Goal: Task Accomplishment & Management: Complete application form

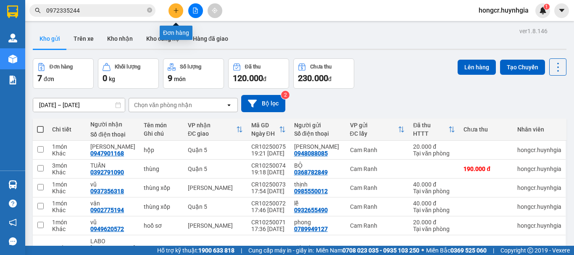
click at [173, 17] on button at bounding box center [175, 10] width 15 height 15
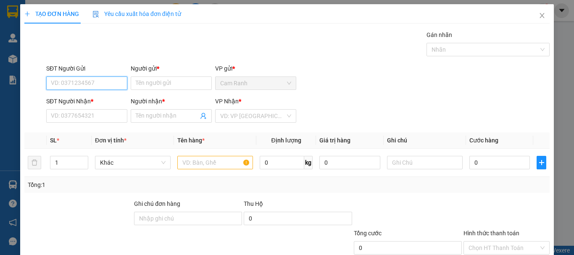
click at [102, 82] on input "SĐT Người Gửi" at bounding box center [86, 82] width 81 height 13
click at [76, 97] on div "0364517642 - minh" at bounding box center [86, 99] width 70 height 9
type input "0364517642"
type input "minh"
type input "0777022361"
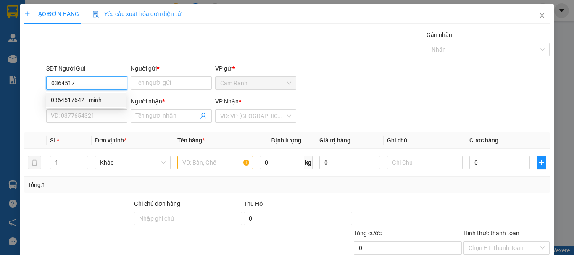
type input "chung"
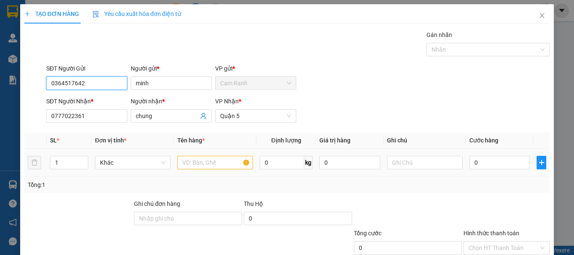
type input "0364517642"
click at [197, 162] on input "text" at bounding box center [215, 162] width 76 height 13
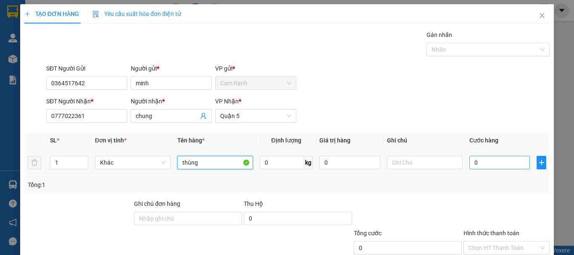
type input "thùng"
click at [494, 166] on input "0" at bounding box center [499, 162] width 60 height 13
type input "6"
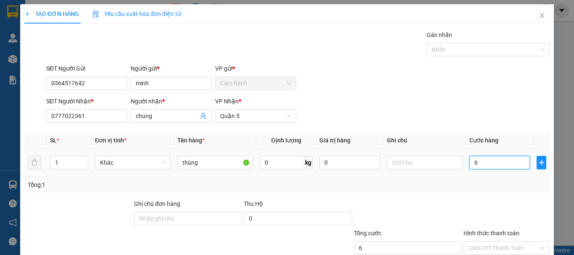
type input "60"
type input "600"
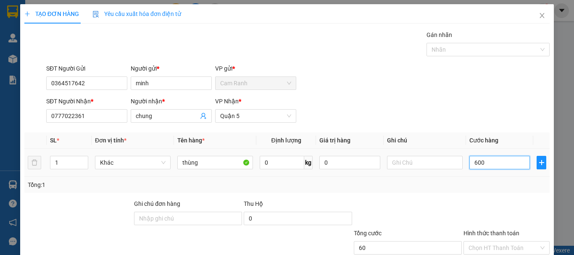
type input "600"
type input "6.000"
type input "60.000"
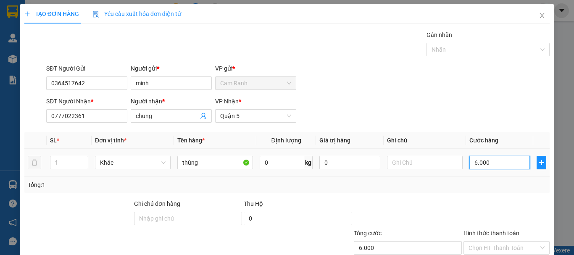
type input "60.000"
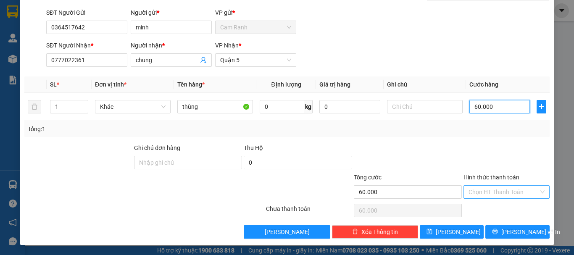
type input "60.000"
click at [485, 196] on input "Hình thức thanh toán" at bounding box center [503, 192] width 70 height 13
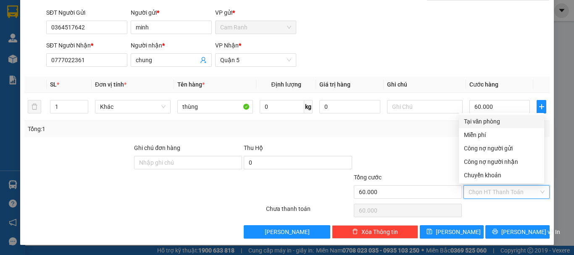
click at [480, 123] on div "Tại văn phòng" at bounding box center [501, 121] width 75 height 9
type input "0"
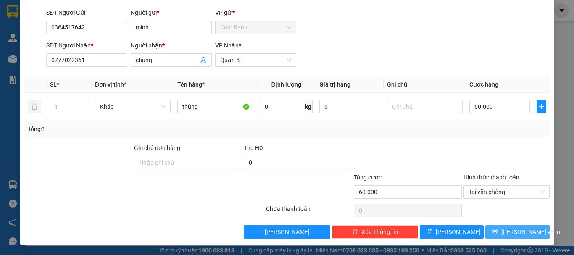
click at [516, 229] on span "[PERSON_NAME] và In" at bounding box center [530, 231] width 59 height 9
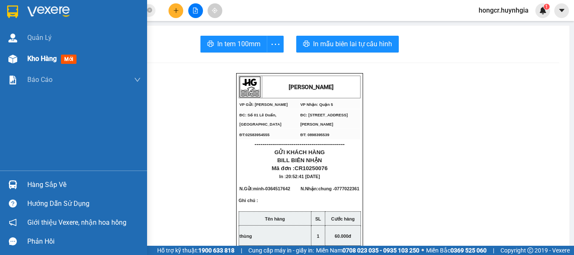
click at [52, 58] on span "Kho hàng" at bounding box center [41, 59] width 29 height 8
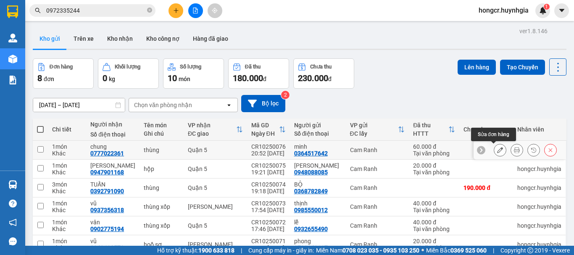
click at [497, 147] on icon at bounding box center [500, 150] width 6 height 6
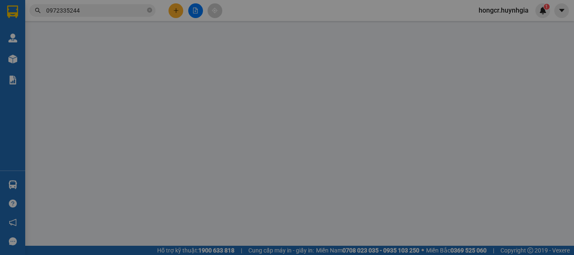
type input "0364517642"
type input "minh"
type input "0777022361"
type input "chung"
type input "60.000"
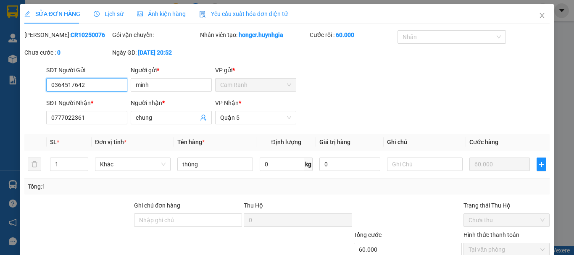
scroll to position [58, 0]
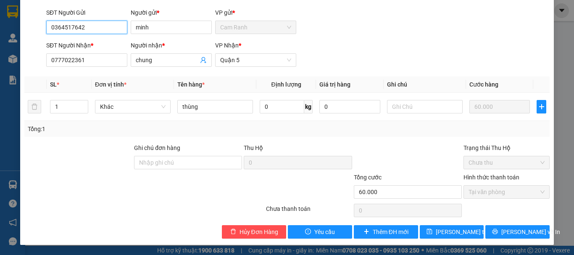
click at [481, 196] on span "Tại văn phòng" at bounding box center [506, 192] width 76 height 13
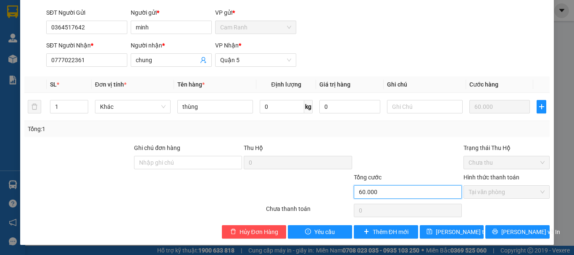
click at [398, 194] on input "60.000" at bounding box center [408, 191] width 108 height 13
drag, startPoint x: 371, startPoint y: 192, endPoint x: 353, endPoint y: 192, distance: 17.6
click at [367, 192] on input "60.000" at bounding box center [408, 191] width 108 height 13
drag, startPoint x: 353, startPoint y: 192, endPoint x: 380, endPoint y: 197, distance: 27.4
click at [380, 197] on input "60.000" at bounding box center [408, 191] width 108 height 13
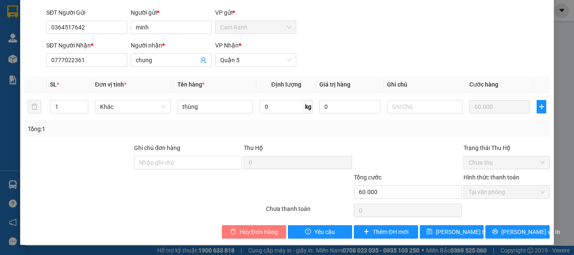
click at [247, 230] on span "Hủy Đơn Hàng" at bounding box center [258, 231] width 39 height 9
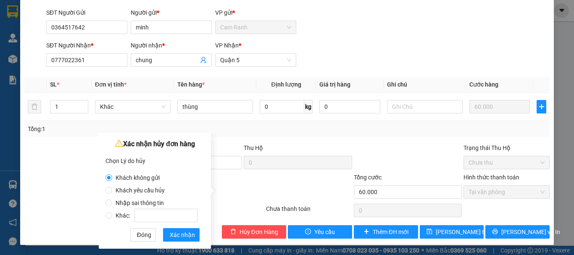
click at [165, 203] on span "Nhập sai thông tin" at bounding box center [139, 202] width 55 height 7
click at [112, 203] on input "Nhập sai thông tin" at bounding box center [108, 202] width 7 height 7
radio input "true"
radio input "false"
click at [180, 242] on div "Xác nhận hủy đơn hàng Chọn Lý do hủy Khách không gửi Khách yêu cầu hủy Nhập sai…" at bounding box center [155, 191] width 112 height 116
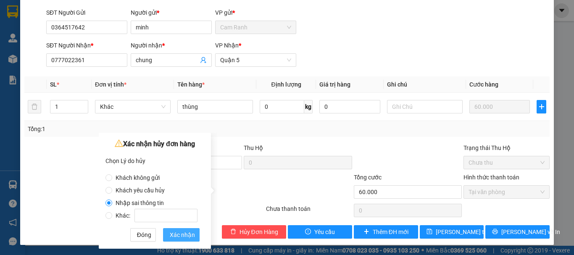
click at [179, 236] on span "Xác nhận" at bounding box center [182, 234] width 25 height 9
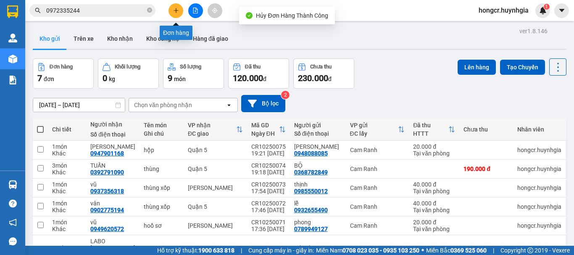
click at [181, 11] on button at bounding box center [175, 10] width 15 height 15
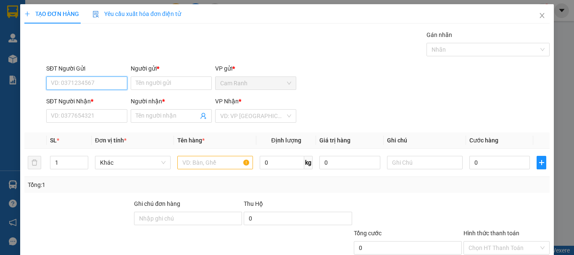
click at [87, 89] on input "SĐT Người Gửi" at bounding box center [86, 82] width 81 height 13
click at [82, 101] on div "0364517642 - minh" at bounding box center [86, 99] width 70 height 9
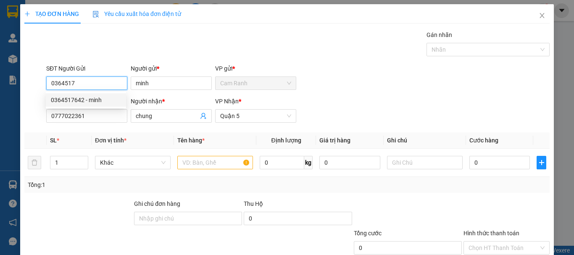
type input "0364517642"
type input "minh"
type input "0777022361"
type input "chung"
type input "0364517642"
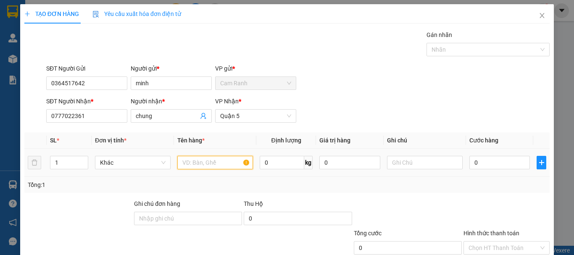
click at [211, 163] on input "text" at bounding box center [215, 162] width 76 height 13
type input "thùng xốp"
click at [498, 164] on input "0" at bounding box center [499, 162] width 60 height 13
type input "5"
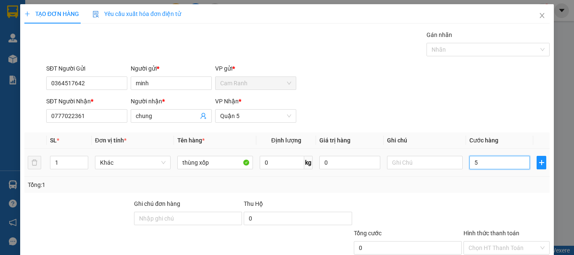
type input "5"
type input "0"
type input "06"
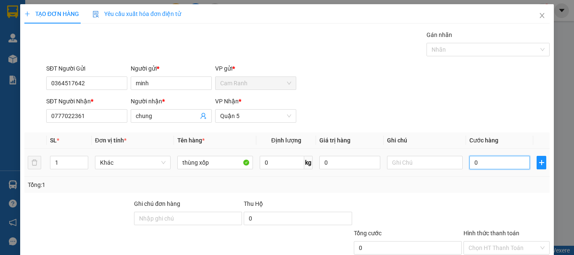
type input "6"
type input "060"
type input "60"
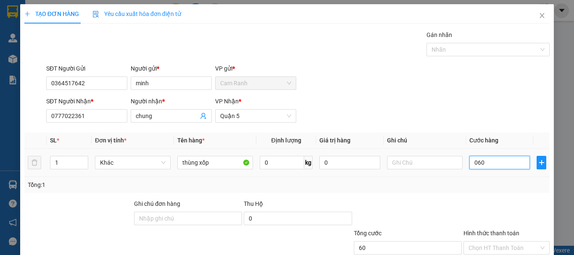
type input "0.600"
type input "600"
type input "060"
type input "60"
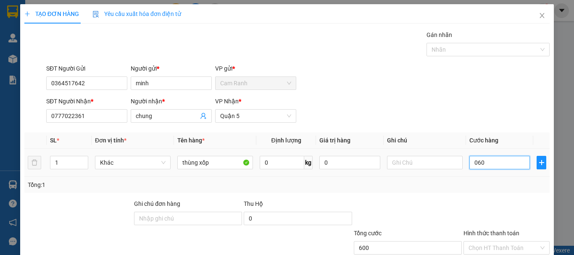
type input "60"
type input "06"
type input "6"
type input "0"
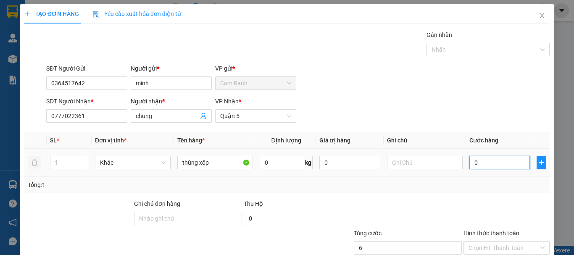
type input "0"
drag, startPoint x: 466, startPoint y: 162, endPoint x: 477, endPoint y: 165, distance: 11.3
click at [477, 165] on input "0" at bounding box center [499, 162] width 60 height 13
type input "6"
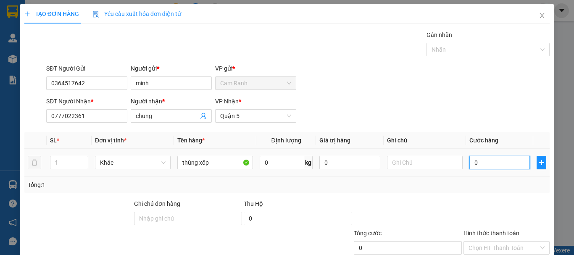
type input "6"
type input "60"
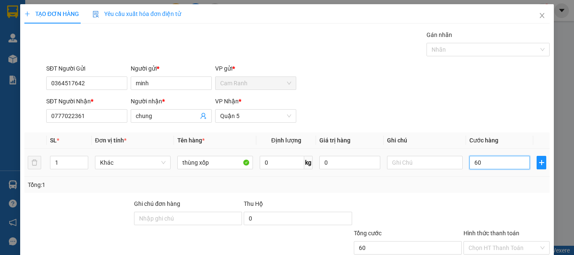
type input "600"
type input "6.000"
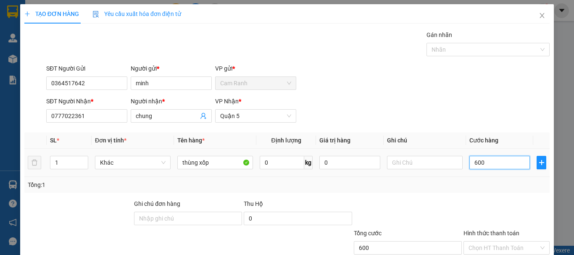
type input "6.000"
type input "60.000"
type input "600.000"
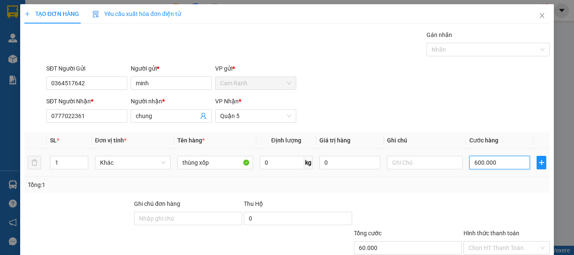
type input "600.000"
type input "60.000"
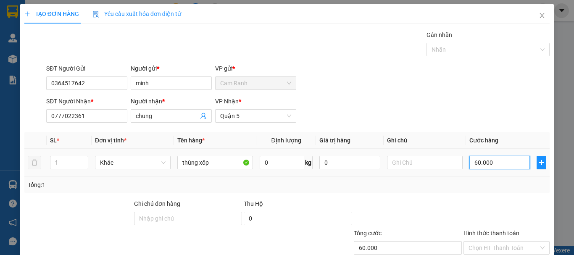
scroll to position [56, 0]
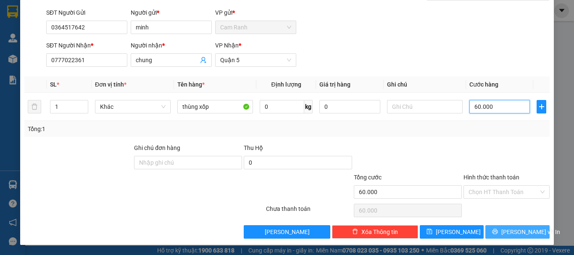
type input "60.000"
click at [521, 234] on span "[PERSON_NAME] và In" at bounding box center [530, 231] width 59 height 9
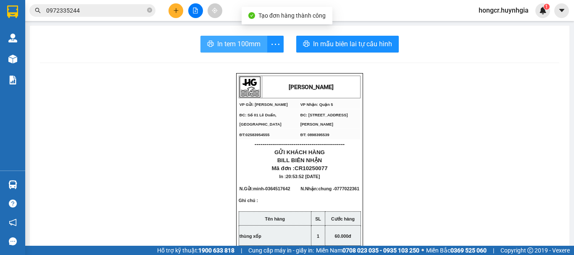
click at [237, 45] on span "In tem 100mm" at bounding box center [238, 44] width 43 height 10
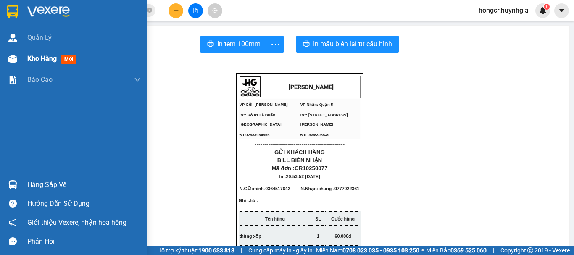
click at [30, 58] on span "Kho hàng" at bounding box center [41, 59] width 29 height 8
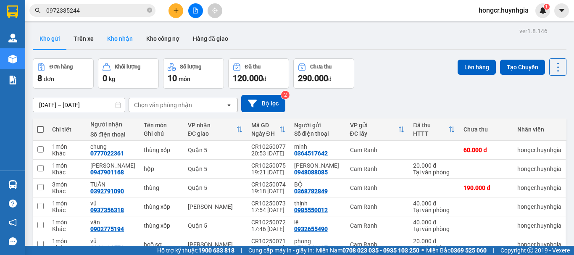
click at [124, 39] on button "Kho nhận" at bounding box center [119, 39] width 39 height 20
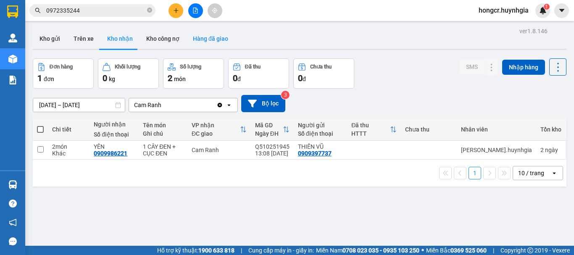
click at [201, 41] on button "Hàng đã giao" at bounding box center [210, 39] width 49 height 20
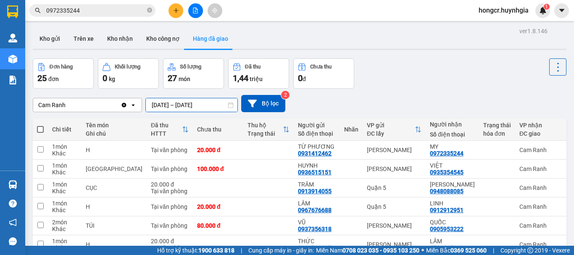
click at [159, 104] on div "ver 1.8.146 Kho gửi Trên xe Kho nhận Kho công nợ Hàng đã giao Đơn hàng 25 đơn K…" at bounding box center [299, 192] width 540 height 335
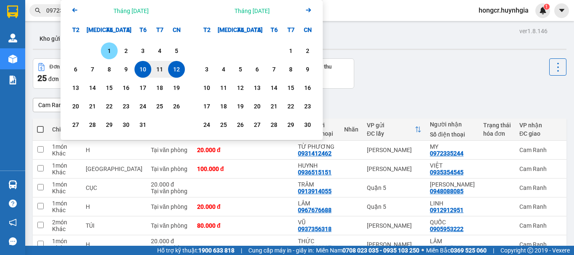
click at [108, 50] on div "1" at bounding box center [109, 51] width 12 height 10
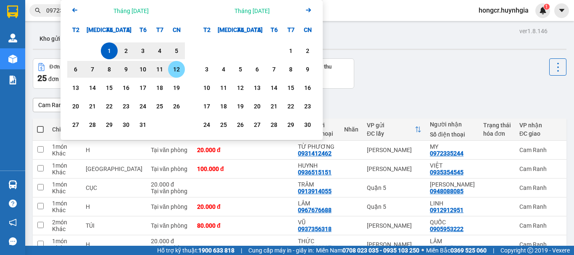
click at [179, 66] on div "12" at bounding box center [177, 69] width 12 height 10
type input "[DATE] – [DATE]"
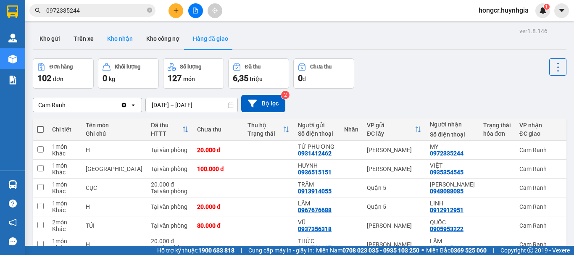
click at [118, 39] on button "Kho nhận" at bounding box center [119, 39] width 39 height 20
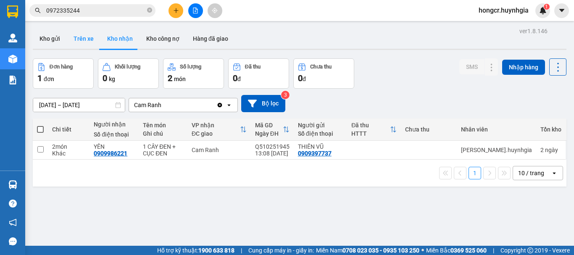
click at [87, 39] on button "Trên xe" at bounding box center [84, 39] width 34 height 20
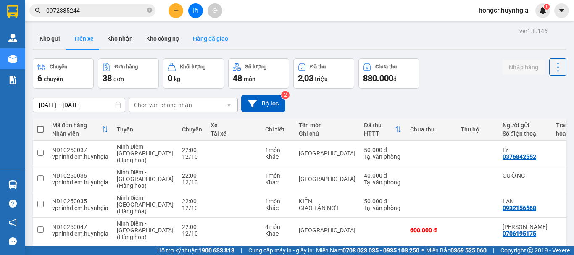
click at [212, 44] on button "Hàng đã giao" at bounding box center [210, 39] width 49 height 20
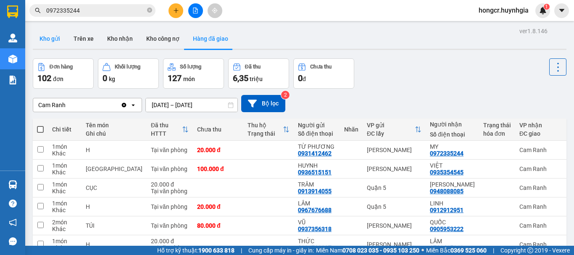
click at [44, 39] on button "Kho gửi" at bounding box center [50, 39] width 34 height 20
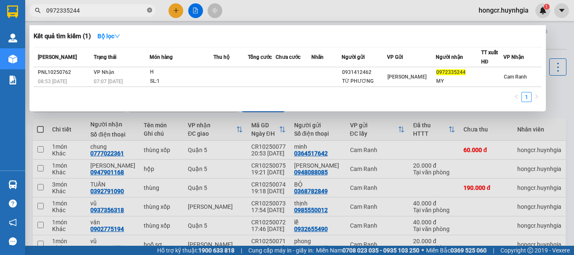
click at [150, 12] on icon "close-circle" at bounding box center [149, 10] width 5 height 5
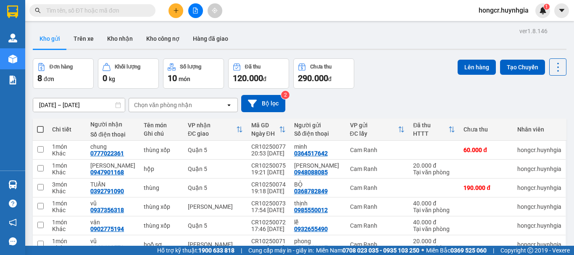
click at [132, 10] on input "text" at bounding box center [95, 10] width 99 height 9
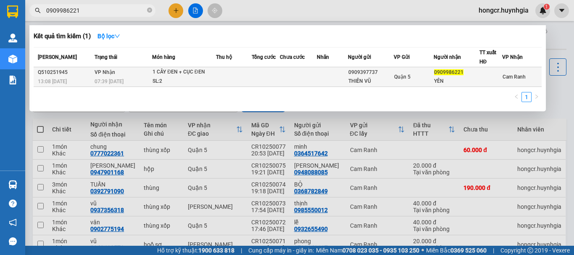
type input "0909986221"
click at [155, 75] on div "1 CÂY ĐEN + CỤC ĐEN" at bounding box center [183, 72] width 63 height 9
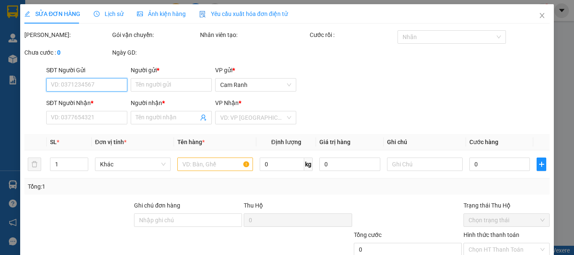
type input "0909397737"
type input "THIÊN VŨ"
type input "0909986221"
type input "YÊN"
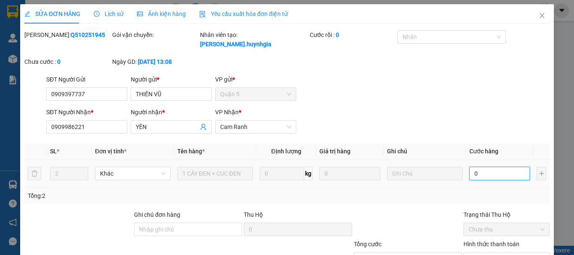
click at [489, 167] on input "0" at bounding box center [499, 173] width 60 height 13
type input "1"
type input "12"
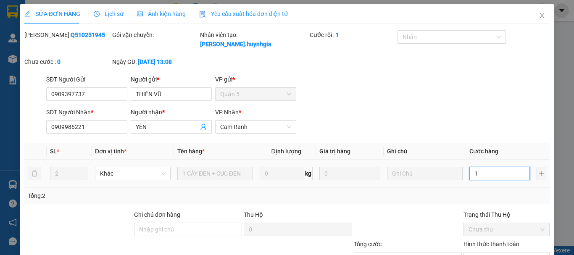
type input "12"
type input "120"
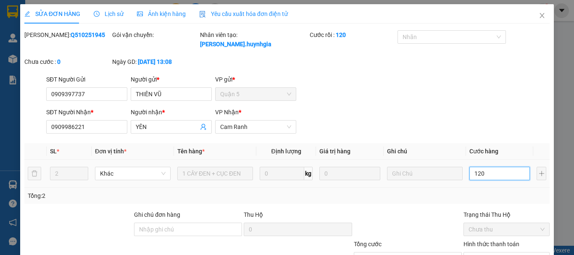
type input "1.200"
type input "12.000"
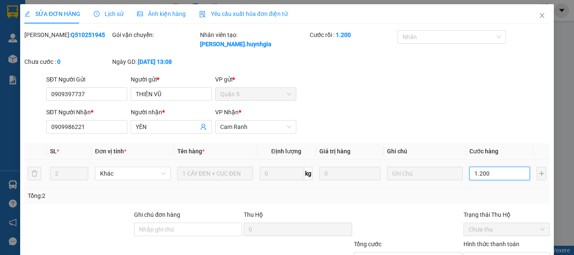
type input "12.000"
type input "120.000"
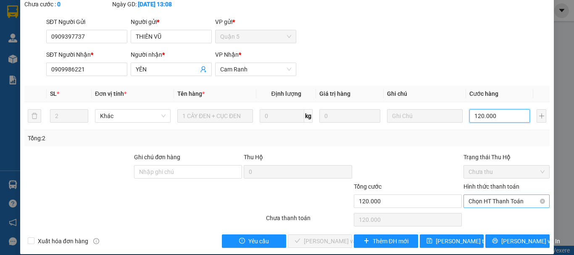
click at [488, 195] on span "Chọn HT Thanh Toán" at bounding box center [506, 201] width 76 height 13
type input "120.000"
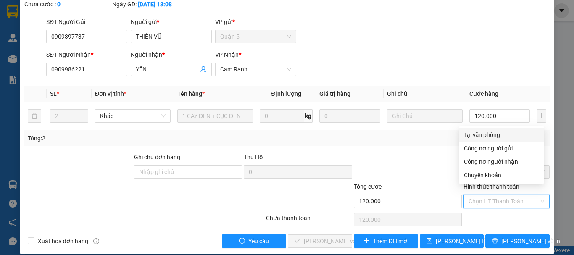
click at [479, 136] on div "Tại văn phòng" at bounding box center [501, 134] width 75 height 9
type input "0"
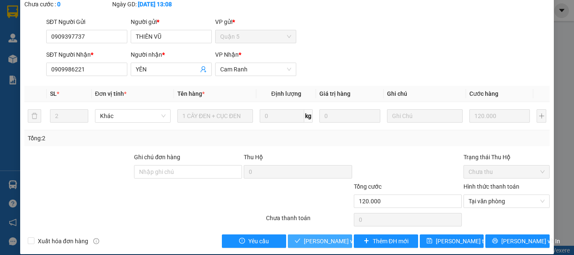
click at [334, 236] on span "[PERSON_NAME] và Giao hàng" at bounding box center [344, 240] width 81 height 9
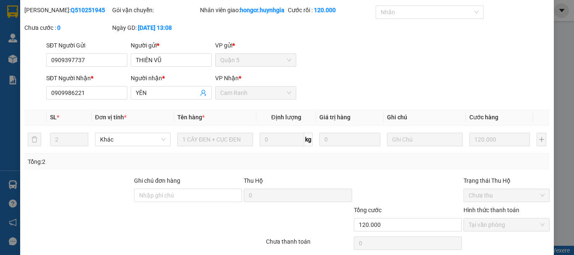
scroll to position [0, 0]
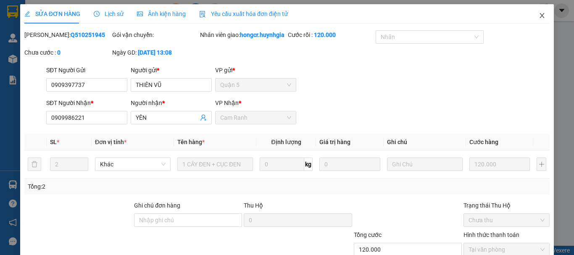
click at [540, 17] on icon "close" at bounding box center [542, 15] width 5 height 5
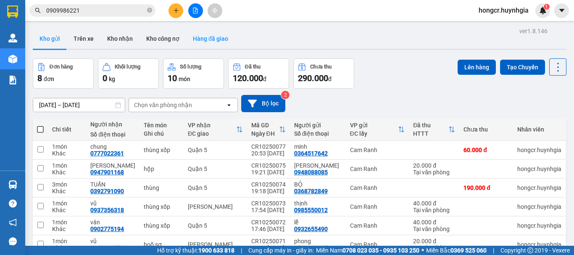
click at [216, 37] on button "Hàng đã giao" at bounding box center [210, 39] width 49 height 20
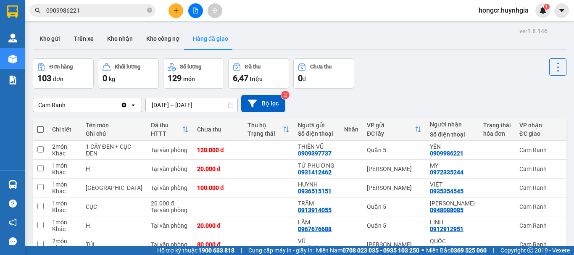
click at [348, 97] on div "Cam Ranh Clear value open [DATE] – [DATE] Press the down arrow key to interact …" at bounding box center [299, 103] width 533 height 17
click at [53, 39] on button "Kho gửi" at bounding box center [50, 39] width 34 height 20
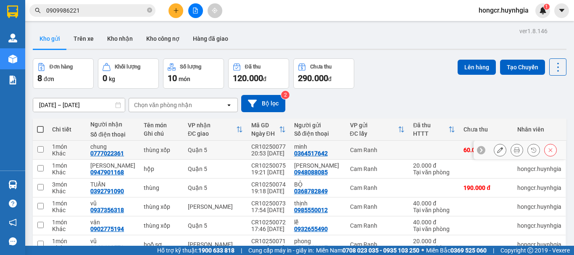
click at [39, 151] on input "checkbox" at bounding box center [40, 149] width 6 height 6
checkbox input "true"
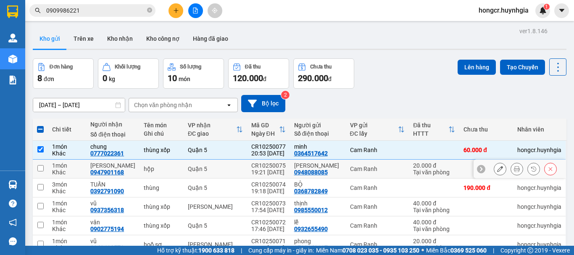
click at [38, 170] on input "checkbox" at bounding box center [40, 168] width 6 height 6
checkbox input "true"
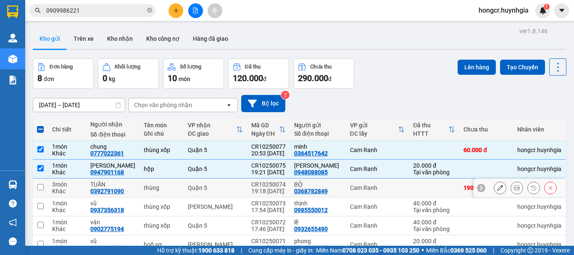
click at [42, 189] on input "checkbox" at bounding box center [40, 187] width 6 height 6
checkbox input "true"
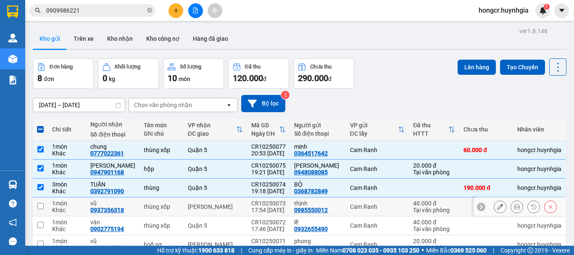
click at [42, 202] on td at bounding box center [40, 206] width 15 height 19
checkbox input "true"
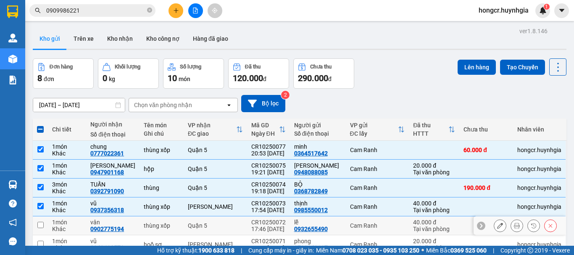
click at [40, 225] on input "checkbox" at bounding box center [40, 225] width 6 height 6
checkbox input "true"
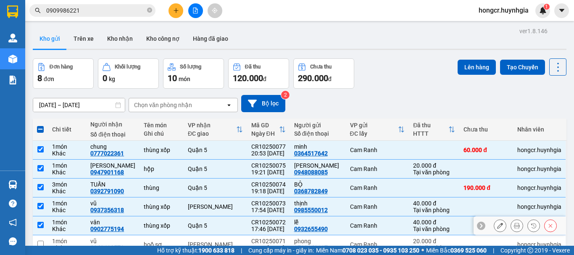
scroll to position [42, 0]
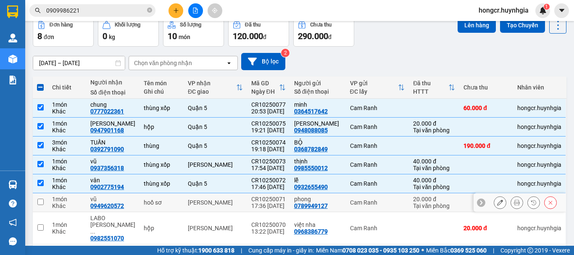
click at [37, 199] on input "checkbox" at bounding box center [40, 202] width 6 height 6
checkbox input "true"
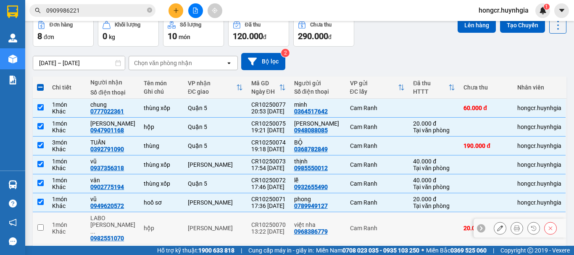
click at [41, 224] on input "checkbox" at bounding box center [40, 227] width 6 height 6
checkbox input "true"
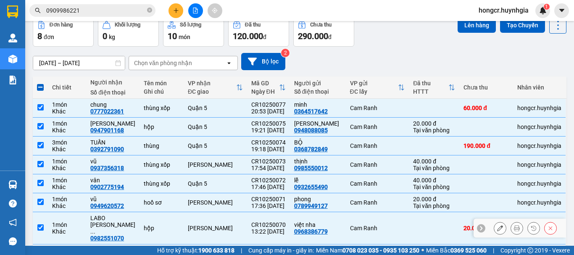
scroll to position [81, 0]
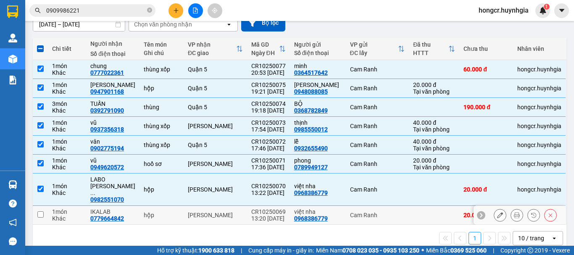
click at [39, 206] on td at bounding box center [40, 215] width 15 height 19
checkbox input "true"
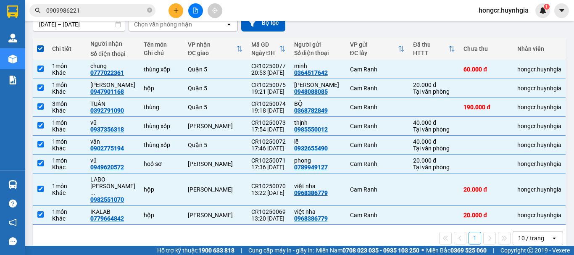
scroll to position [0, 0]
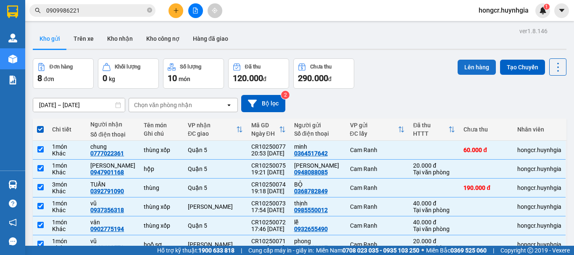
click at [467, 71] on button "Lên hàng" at bounding box center [476, 67] width 38 height 15
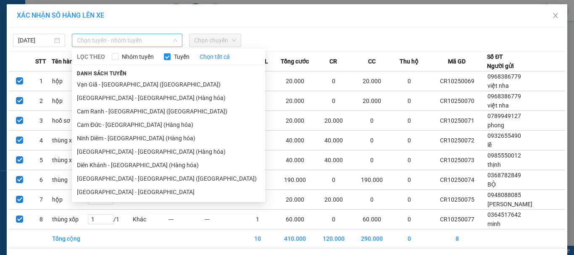
click at [124, 40] on span "Chọn tuyến - nhóm tuyến" at bounding box center [127, 40] width 100 height 13
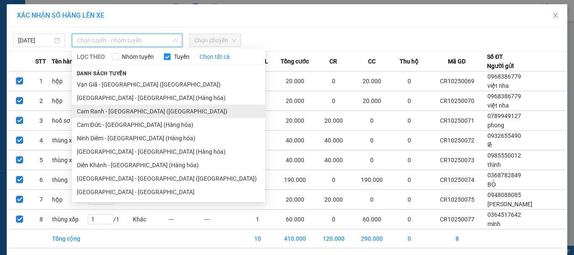
click at [97, 112] on li "Cam Ranh - [GEOGRAPHIC_DATA] ([GEOGRAPHIC_DATA])" at bounding box center [168, 111] width 193 height 13
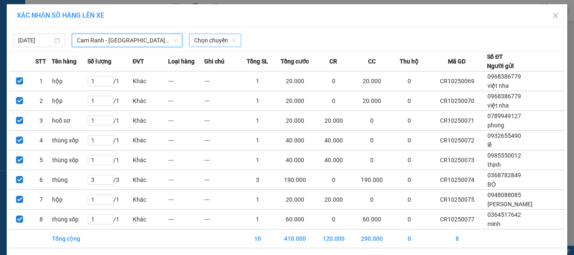
click at [205, 41] on span "Chọn chuyến" at bounding box center [215, 40] width 42 height 13
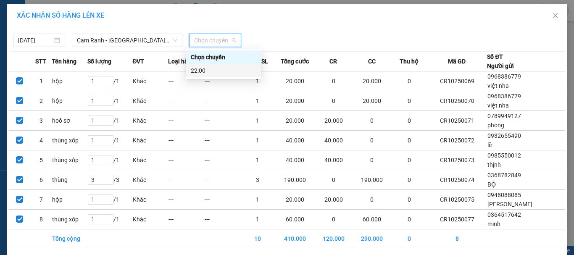
click at [209, 68] on div "22:00" at bounding box center [224, 70] width 66 height 9
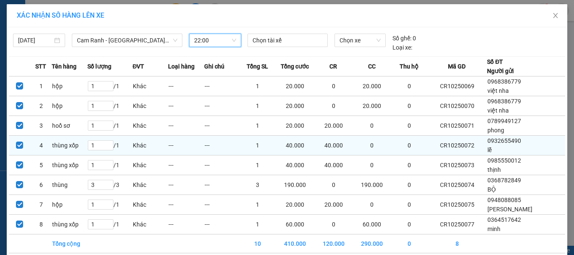
scroll to position [37, 0]
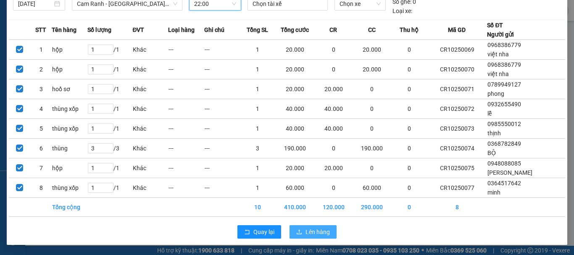
click at [310, 231] on span "Lên hàng" at bounding box center [317, 231] width 24 height 9
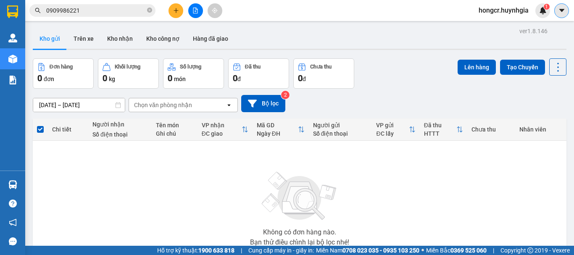
click at [559, 9] on icon "caret-down" at bounding box center [562, 11] width 8 height 8
click at [370, 43] on div "Kho gửi Trên xe Kho nhận Kho công nợ Hàng đã giao" at bounding box center [299, 40] width 533 height 22
click at [194, 16] on button at bounding box center [195, 10] width 15 height 15
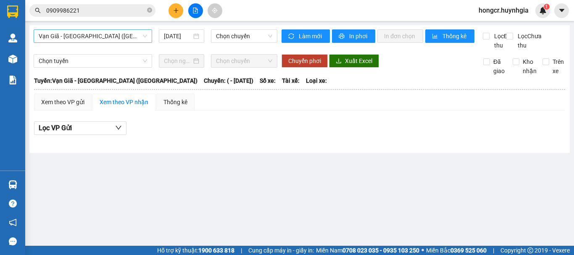
click at [77, 38] on span "Vạn Giã - [GEOGRAPHIC_DATA] ([GEOGRAPHIC_DATA])" at bounding box center [93, 36] width 108 height 13
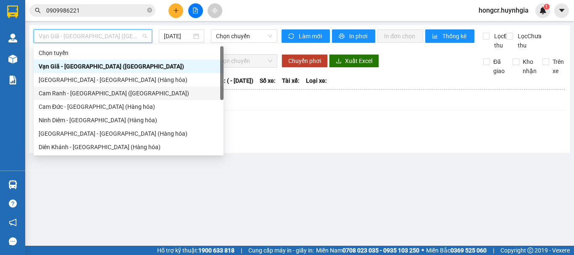
click at [83, 96] on div "Cam Ranh - [GEOGRAPHIC_DATA] ([GEOGRAPHIC_DATA])" at bounding box center [129, 93] width 180 height 9
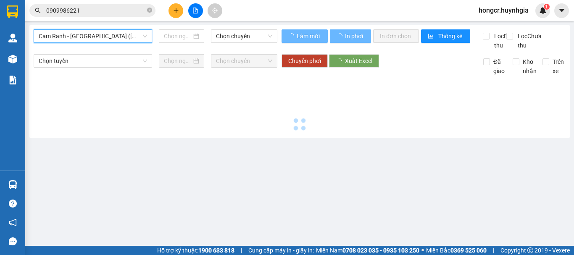
type input "[DATE]"
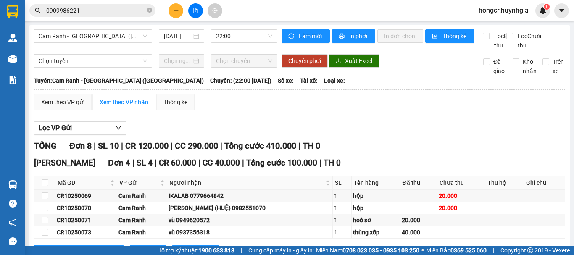
click at [512, 10] on span "hongcr.huynhgia" at bounding box center [503, 10] width 63 height 10
click at [496, 28] on span "Đăng xuất" at bounding box center [507, 25] width 46 height 9
